Goal: Task Accomplishment & Management: Manage account settings

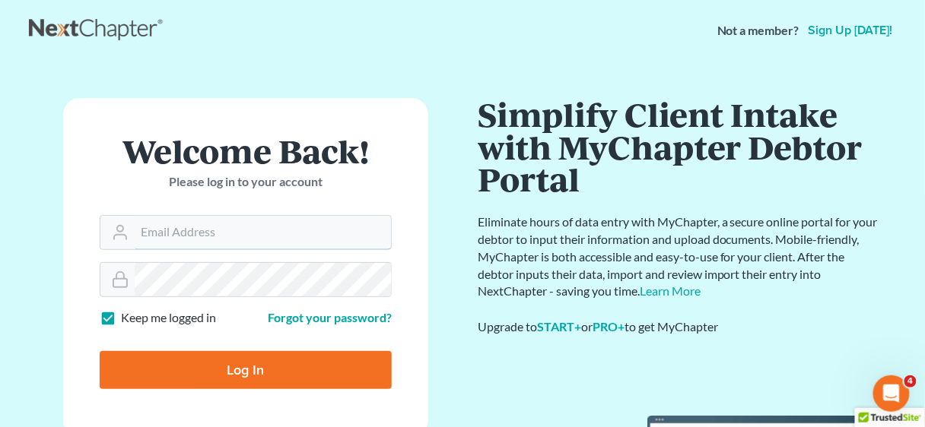
type input "pwillis@consumerlawattorneys.com"
click at [245, 360] on input "Log In" at bounding box center [246, 370] width 292 height 38
type input "Thinking..."
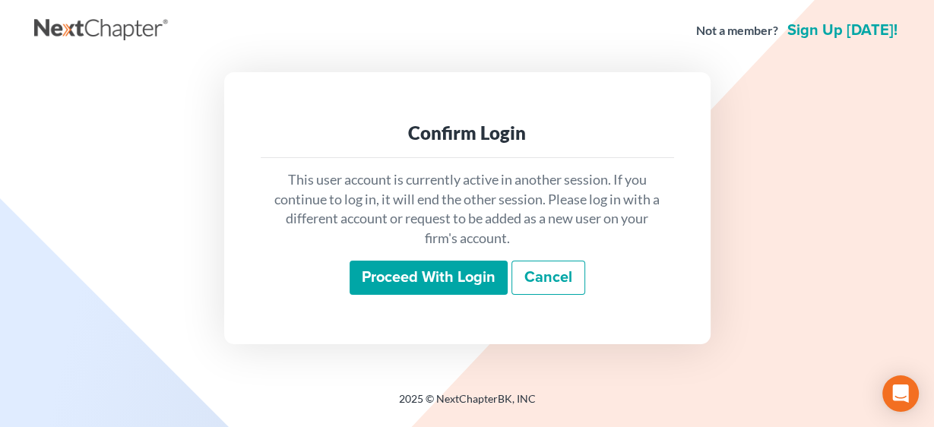
click at [442, 282] on input "Proceed with login" at bounding box center [429, 278] width 158 height 35
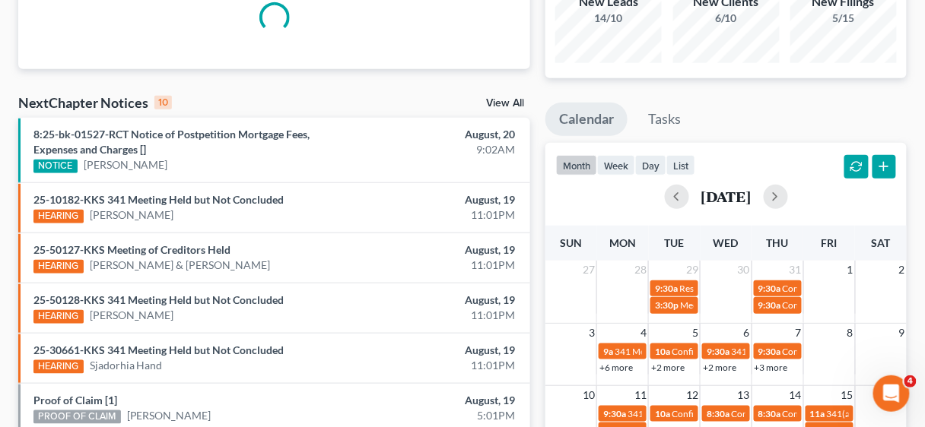
scroll to position [243, 0]
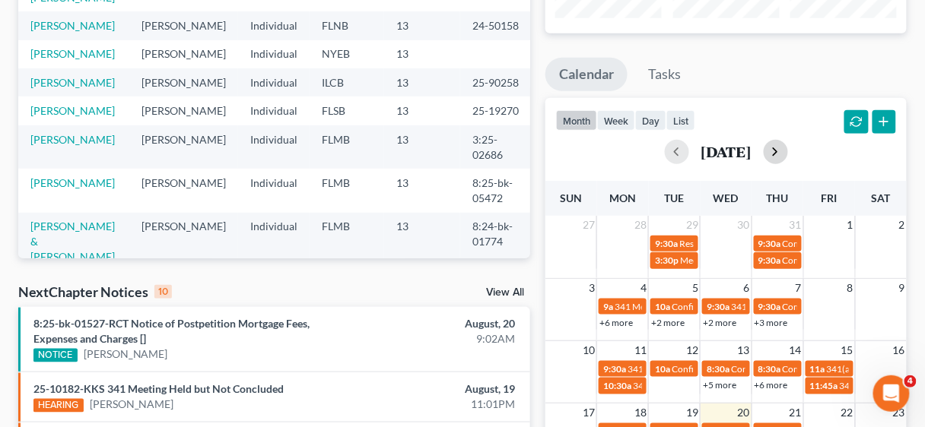
click at [788, 146] on button "button" at bounding box center [775, 152] width 24 height 24
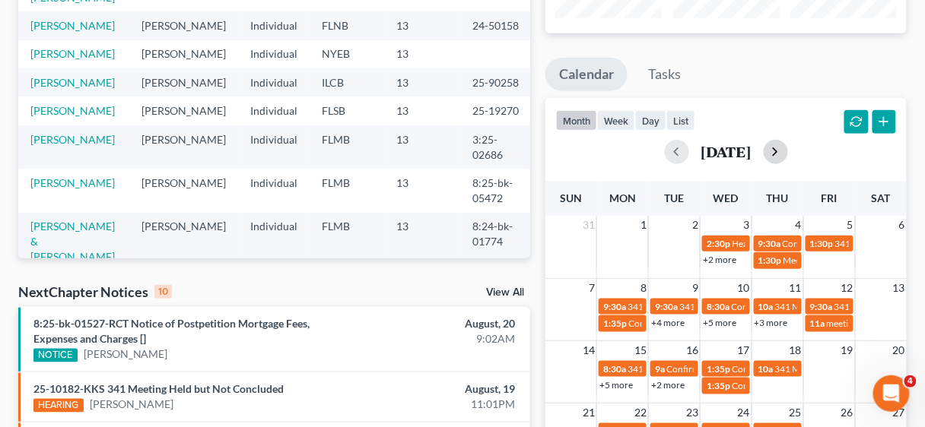
click at [793, 146] on div "[DATE]" at bounding box center [726, 152] width 340 height 24
click at [788, 146] on button "button" at bounding box center [775, 152] width 24 height 24
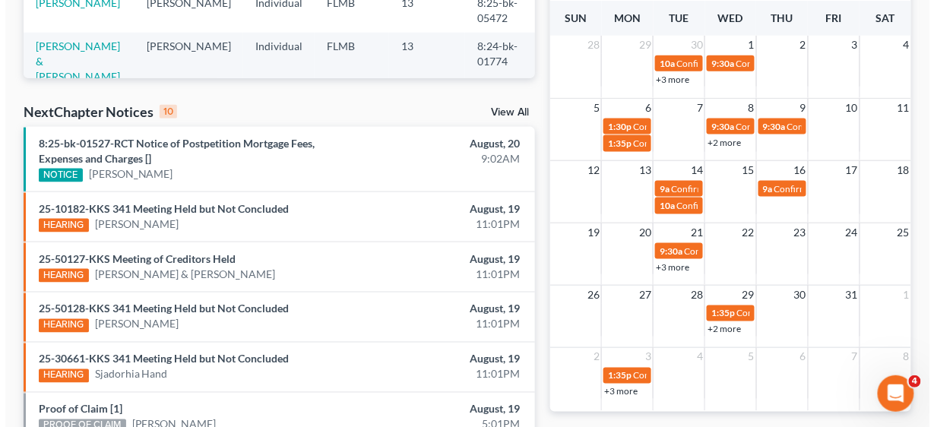
scroll to position [426, 0]
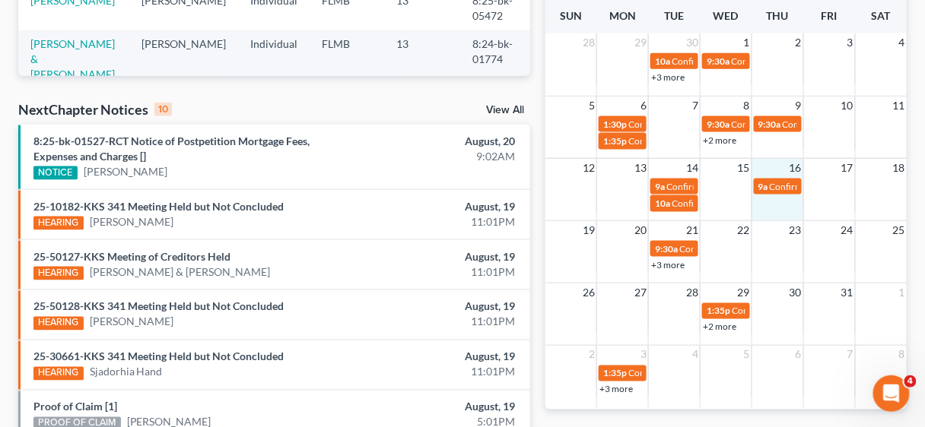
click at [779, 211] on div "12 13 14 15 16 17 18 9a Confirmation Hearing for La'[PERSON_NAME] 9a Confirmati…" at bounding box center [725, 189] width 361 height 62
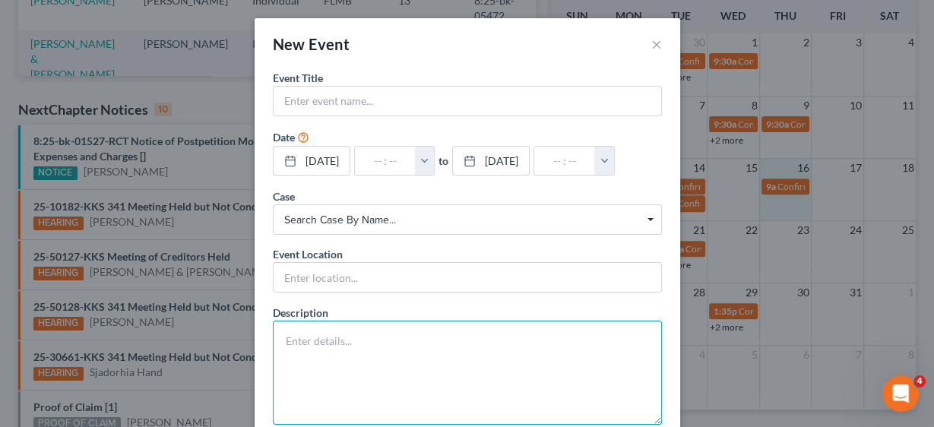
paste textarea "Confirmation Hearing Scheduled (related document:[12] Chapter 13 Plan. Filed by…"
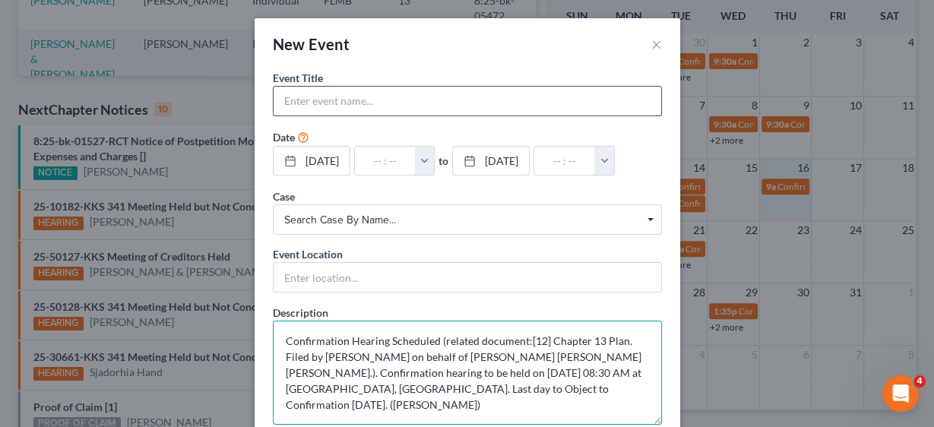
type textarea "Confirmation Hearing Scheduled (related document:[12] Chapter 13 Plan. Filed by…"
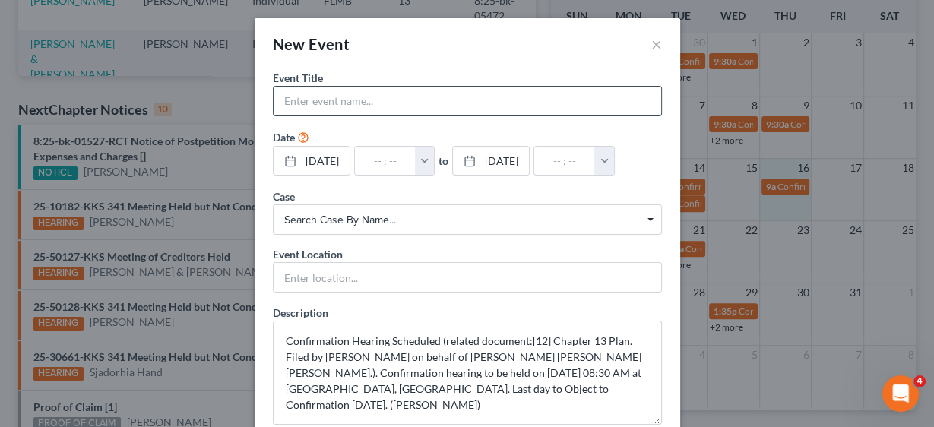
click at [359, 91] on input "text" at bounding box center [468, 101] width 388 height 29
type input "c"
type input "Confirmation Hearing [PERSON_NAME] & [PERSON_NAME]"
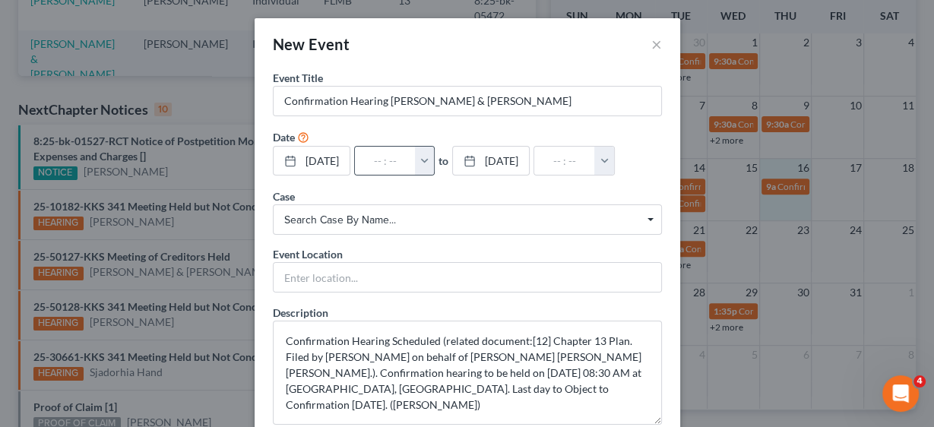
click at [435, 166] on button "button" at bounding box center [425, 161] width 20 height 29
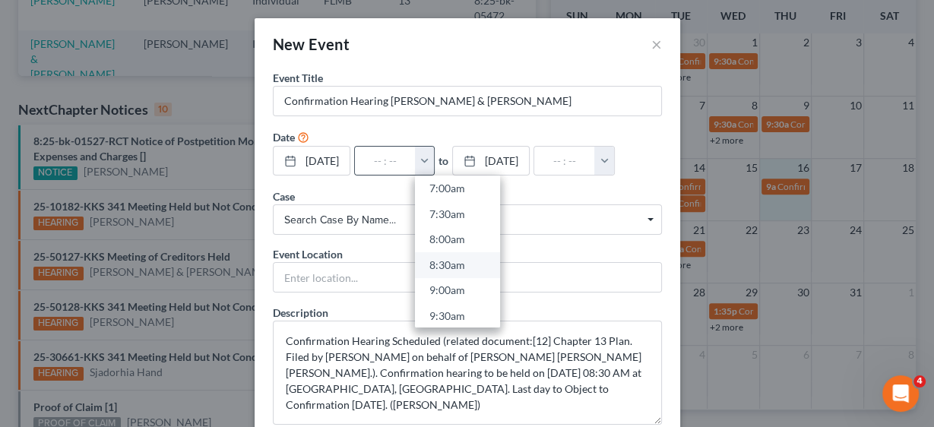
scroll to position [365, 0]
click at [479, 259] on link "8:30am" at bounding box center [457, 264] width 85 height 26
type input "8:30am"
type input "09:30am"
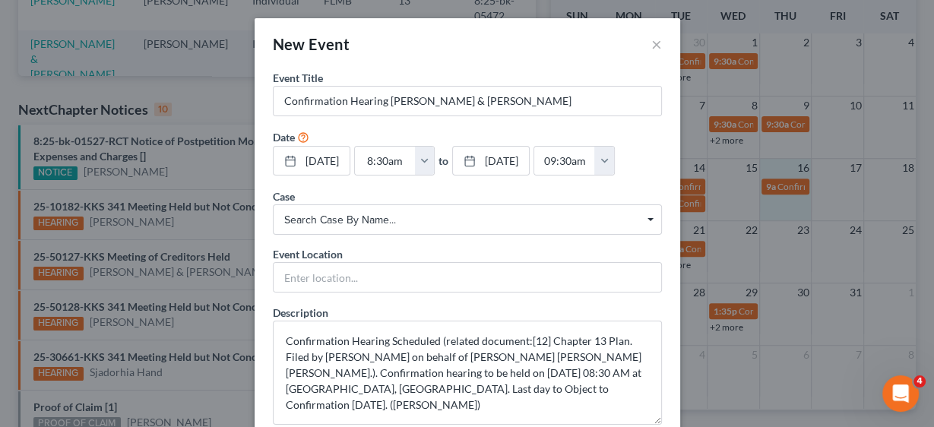
click at [366, 214] on span "Search case by name..." at bounding box center [467, 220] width 366 height 16
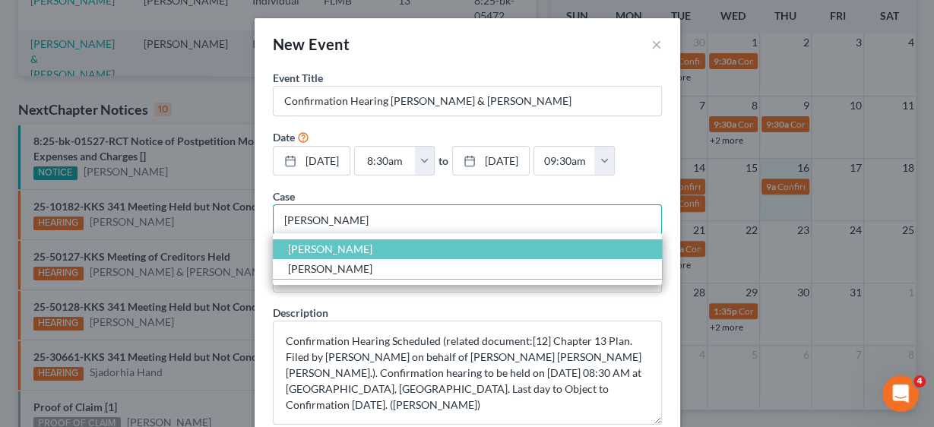
type input "[PERSON_NAME]"
click at [363, 248] on span "[PERSON_NAME]" at bounding box center [467, 250] width 389 height 20
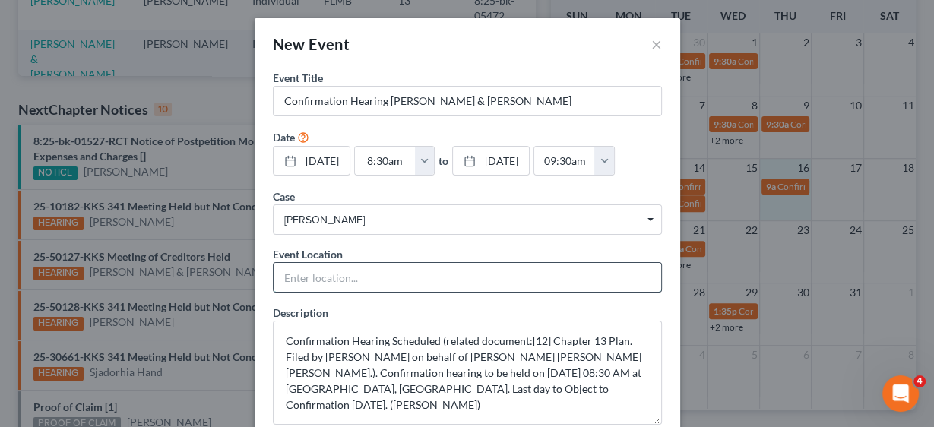
click at [353, 274] on input "text" at bounding box center [468, 277] width 388 height 29
type input "In Person"
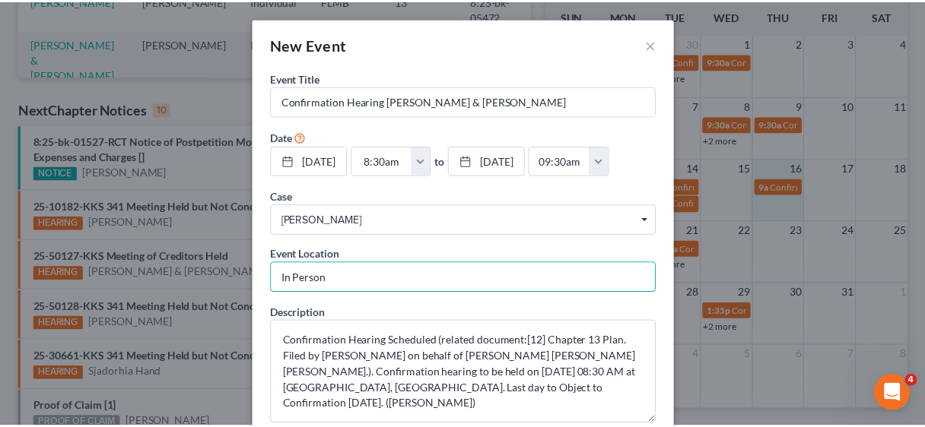
scroll to position [90, 0]
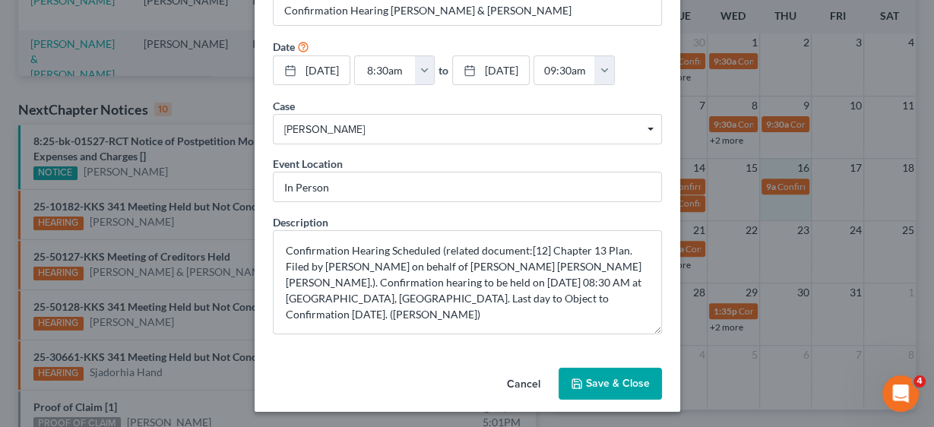
click at [611, 375] on button "Save & Close" at bounding box center [610, 384] width 103 height 32
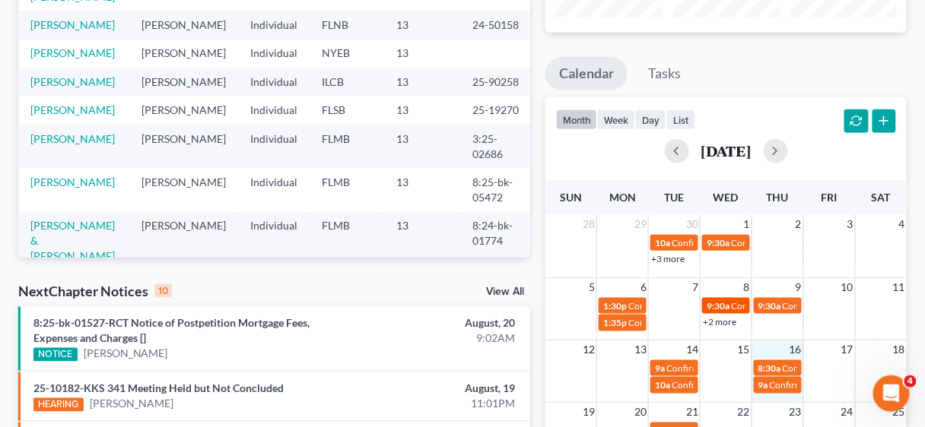
scroll to position [243, 0]
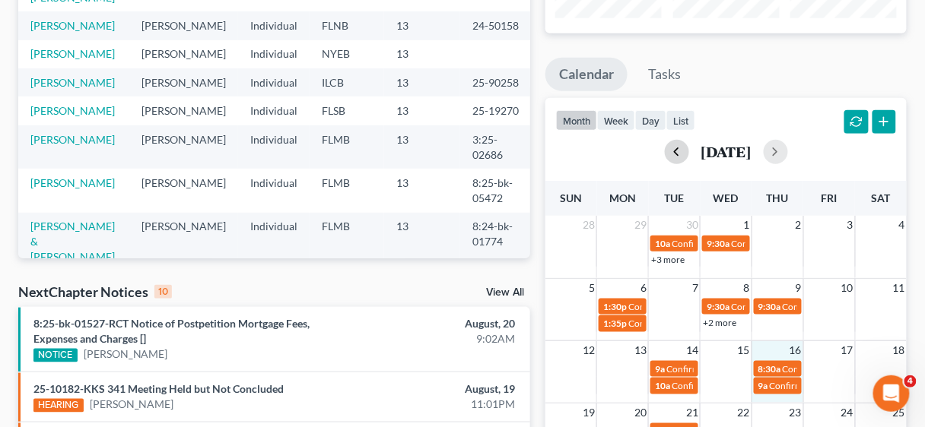
click at [665, 152] on button "button" at bounding box center [677, 152] width 24 height 24
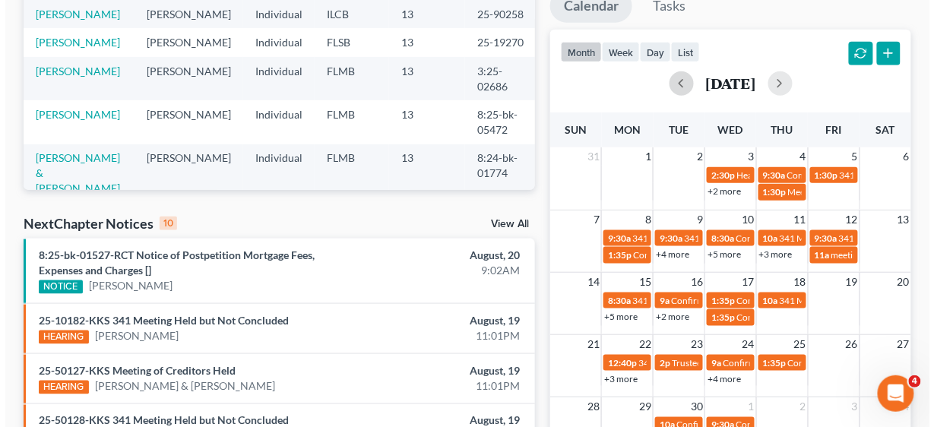
scroll to position [487, 0]
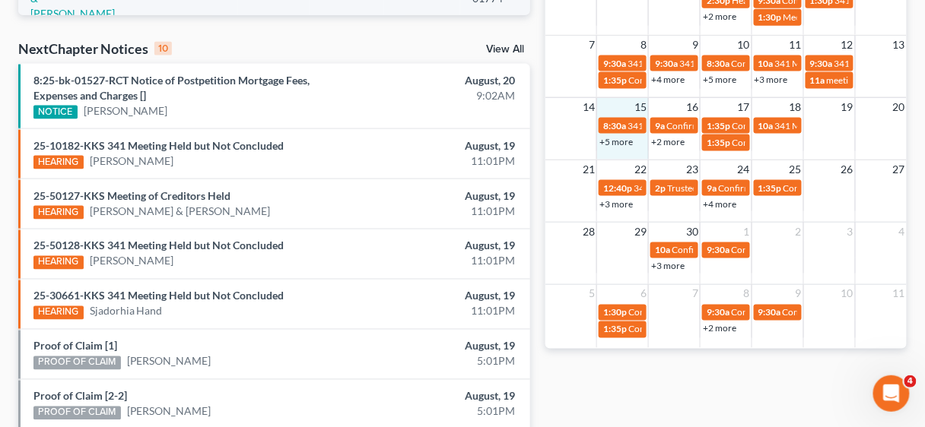
click at [624, 154] on div "14 15 16 17 18 19 20 8:30a 341(a) meeting for [PERSON_NAME] [PERSON_NAME], Jr. …" at bounding box center [725, 128] width 361 height 62
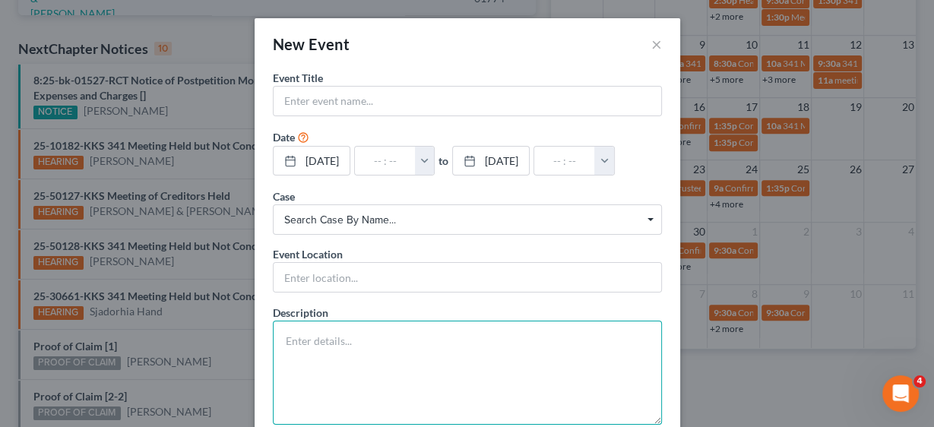
paste textarea "RESCHEDULED Meeting of Creditors 341(a) meeting to be held on [DATE] 01:00 PM v…"
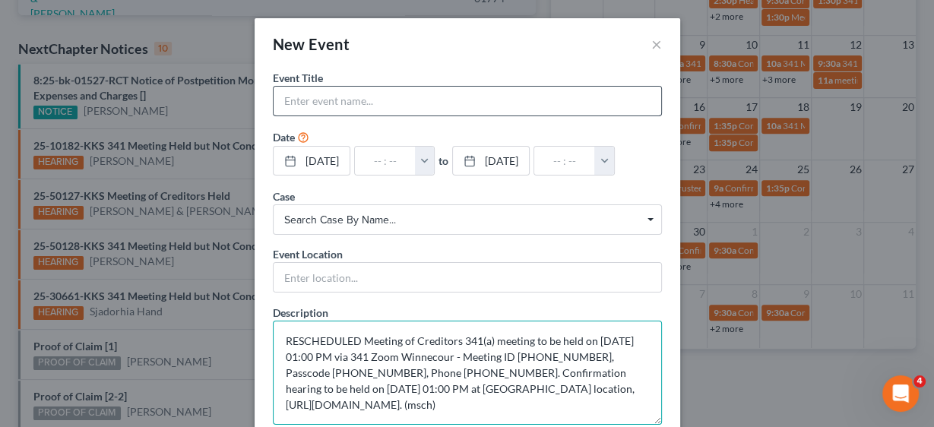
type textarea "RESCHEDULED Meeting of Creditors 341(a) meeting to be held on [DATE] 01:00 PM v…"
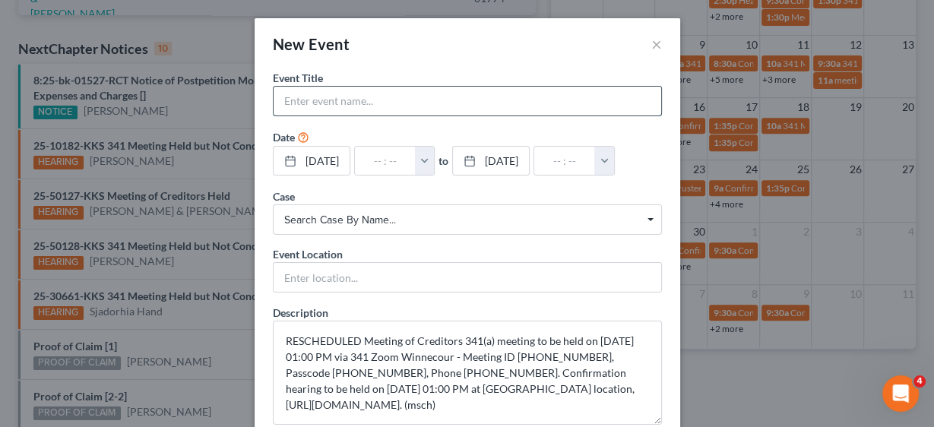
click at [344, 103] on input "text" at bounding box center [468, 101] width 388 height 29
type input "3"
type input "Rescheduled 341 Meeting North, [GEOGRAPHIC_DATA]"
click at [434, 155] on button "button" at bounding box center [425, 161] width 20 height 29
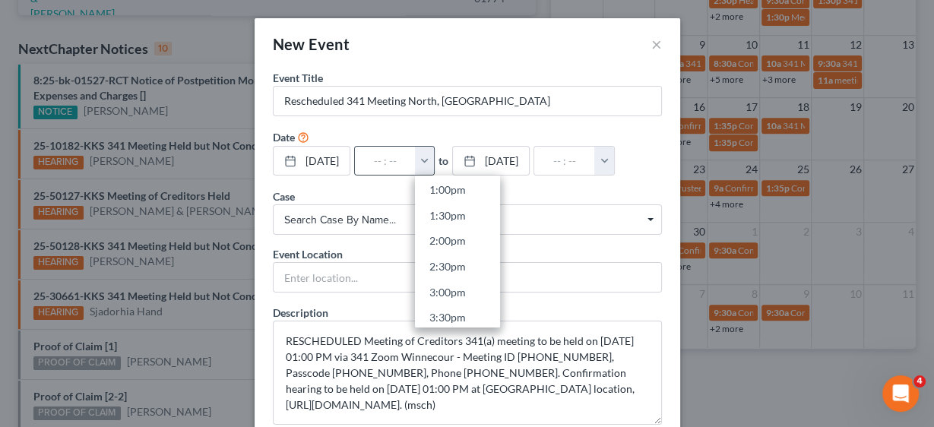
scroll to position [669, 0]
click at [463, 186] on link "1:00pm" at bounding box center [457, 189] width 85 height 26
type input "1:00pm"
type input "02:00pm"
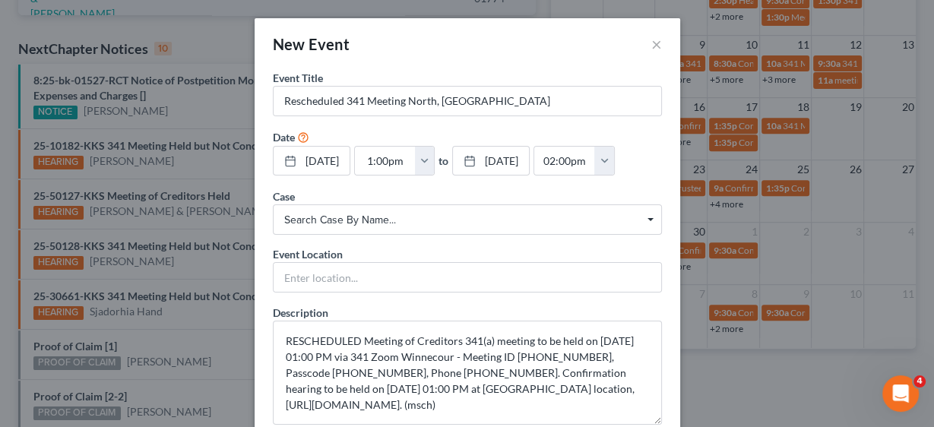
click at [360, 212] on span "Search case by name..." at bounding box center [467, 220] width 366 height 16
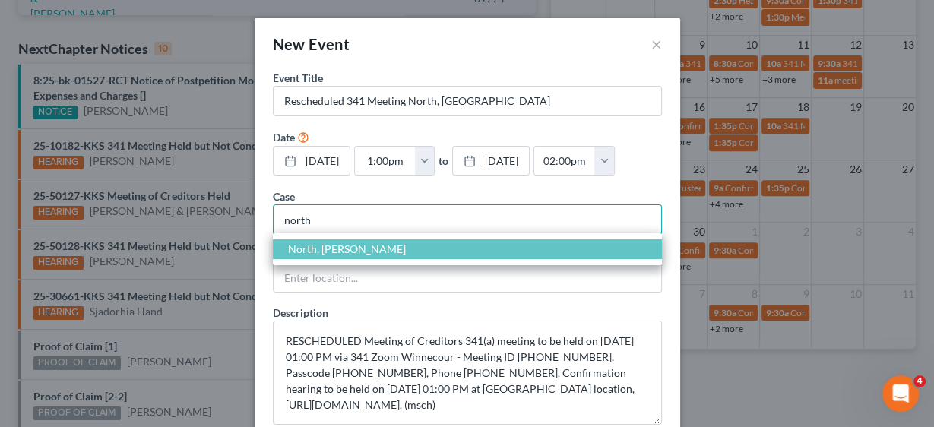
type input "north"
click at [338, 249] on span "North, [PERSON_NAME]" at bounding box center [347, 249] width 118 height 13
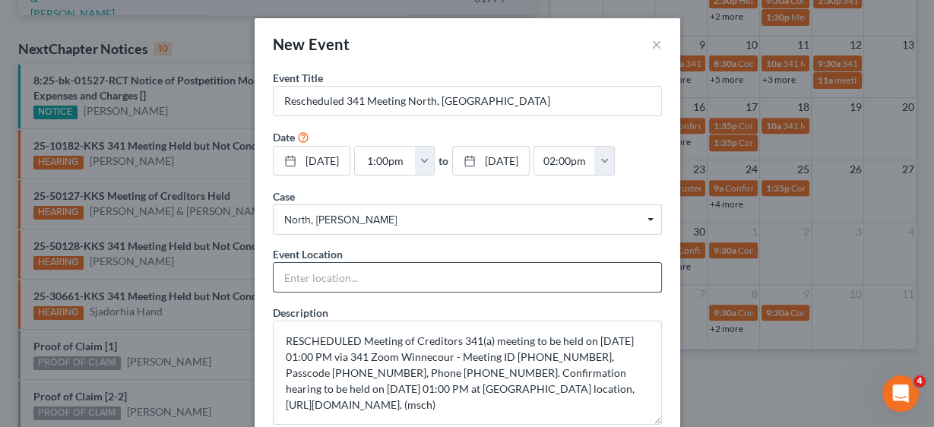
click at [325, 271] on input "text" at bounding box center [468, 277] width 388 height 29
type input "Zoom"
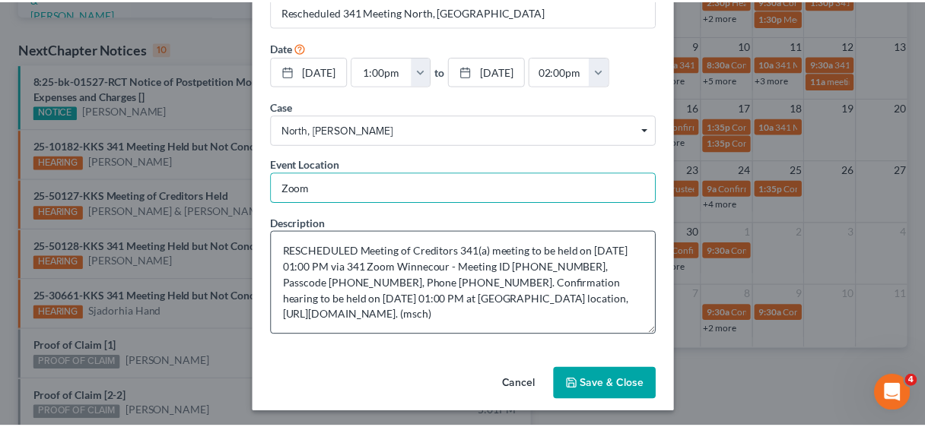
scroll to position [90, 0]
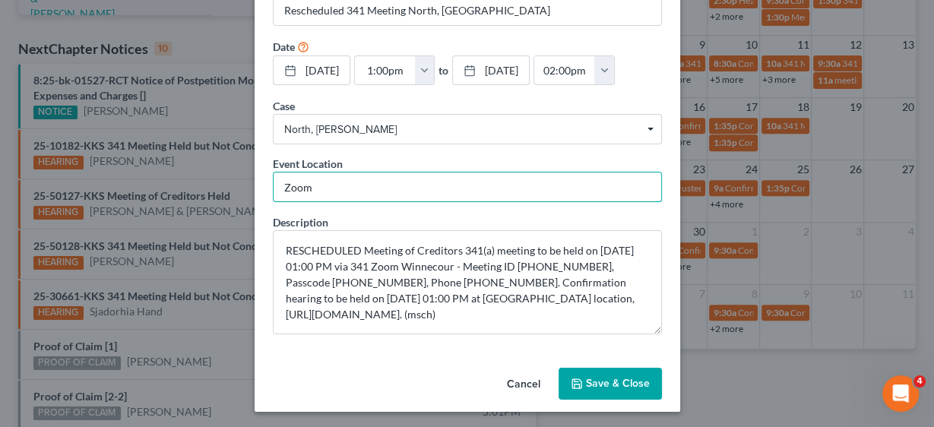
click at [611, 379] on button "Save & Close" at bounding box center [610, 384] width 103 height 32
